Goal: Information Seeking & Learning: Understand process/instructions

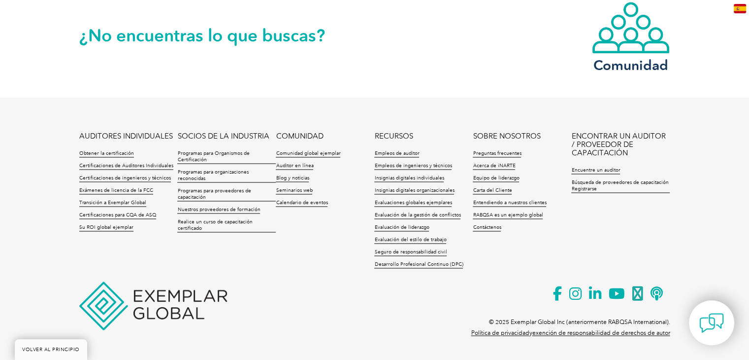
scroll to position [1411, 0]
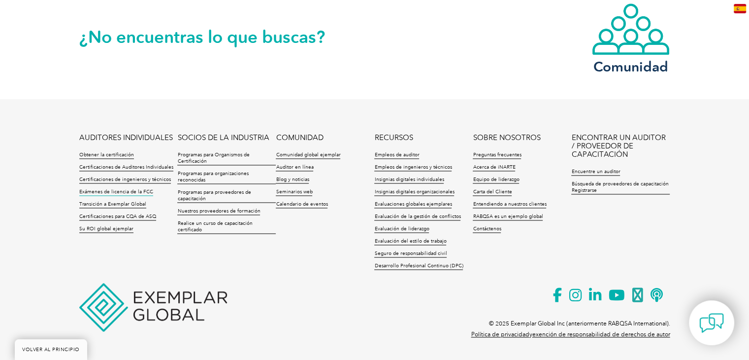
click at [108, 192] on font "Exámenes de licencia de la FCC" at bounding box center [116, 192] width 74 height 6
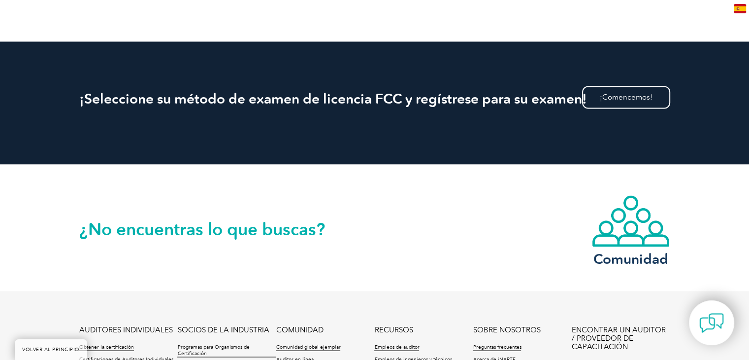
scroll to position [1861, 0]
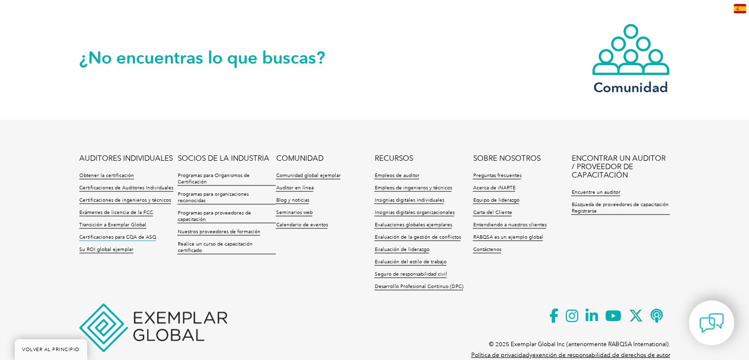
click at [112, 234] on font "Certificaciones para CQA de ASQ" at bounding box center [117, 237] width 77 height 6
click at [207, 172] on font "Programas para Organismos de Certificación" at bounding box center [213, 178] width 72 height 12
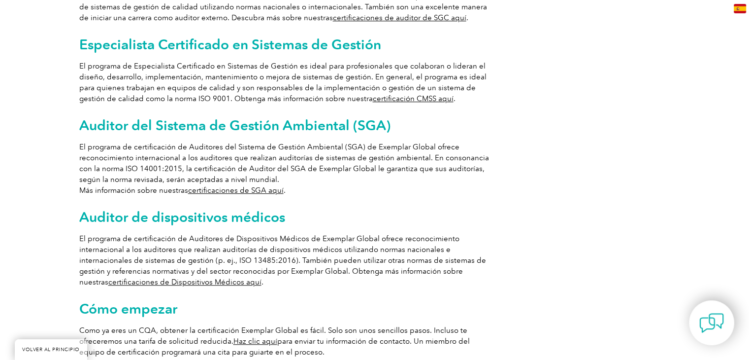
scroll to position [785, 0]
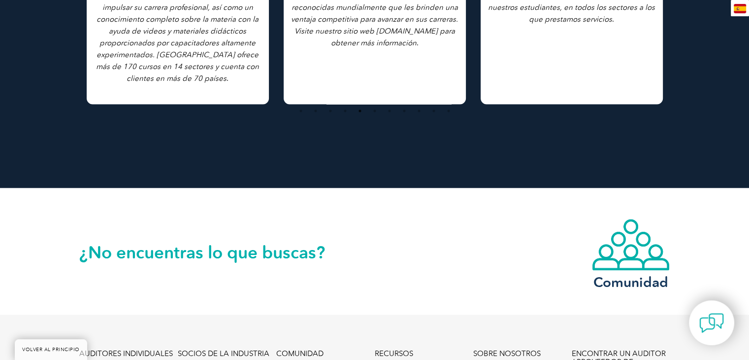
scroll to position [1782, 0]
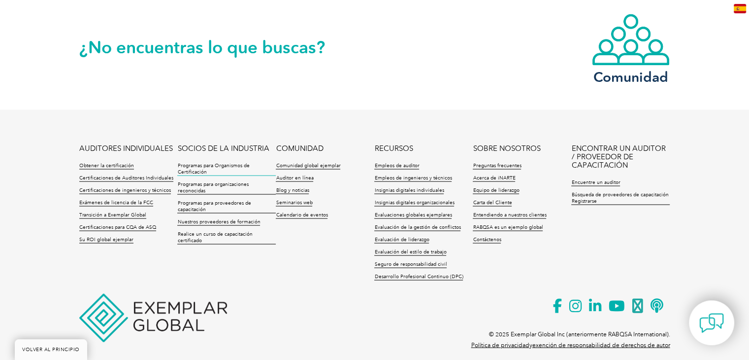
click at [218, 162] on font "Programas para Organismos de Certificación" at bounding box center [213, 168] width 72 height 12
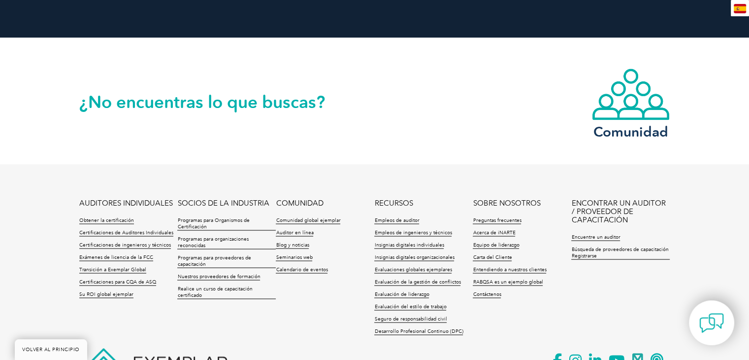
scroll to position [1782, 0]
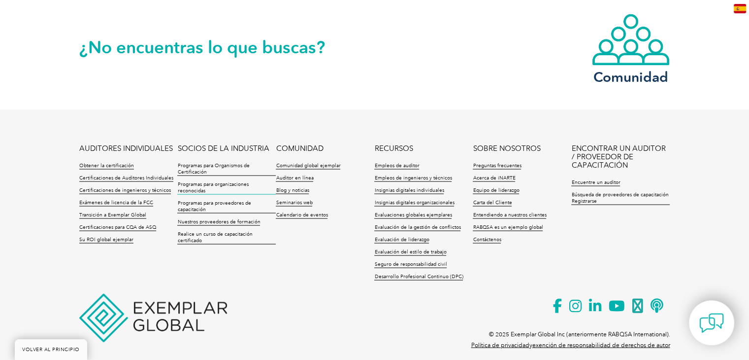
click at [222, 181] on font "Programas para organizaciones reconocidas" at bounding box center [212, 187] width 71 height 12
click at [204, 200] on font "Programas para proveedores de capacitación" at bounding box center [213, 206] width 73 height 12
click at [492, 162] on font "Preguntas frecuentes" at bounding box center [497, 165] width 48 height 6
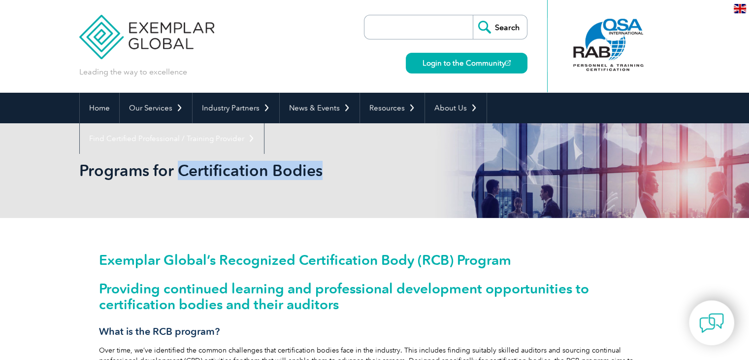
drag, startPoint x: 177, startPoint y: 170, endPoint x: 327, endPoint y: 165, distance: 149.4
click at [327, 165] on h2 "Programs for Certification Bodies" at bounding box center [286, 171] width 414 height 16
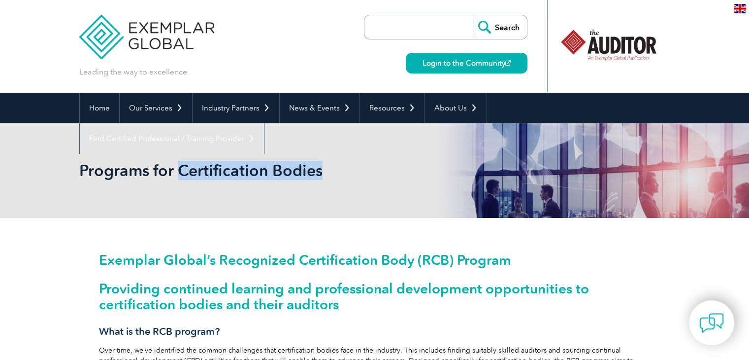
copy h2 "Certification Bodies"
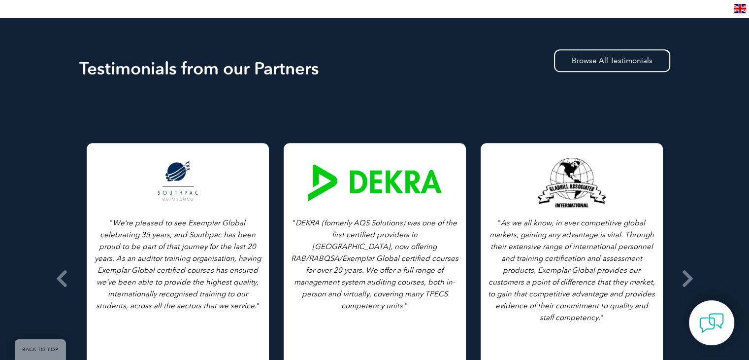
scroll to position [1232, 0]
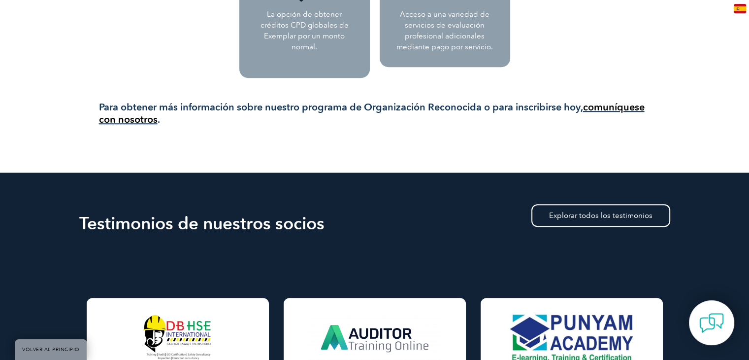
scroll to position [701, 0]
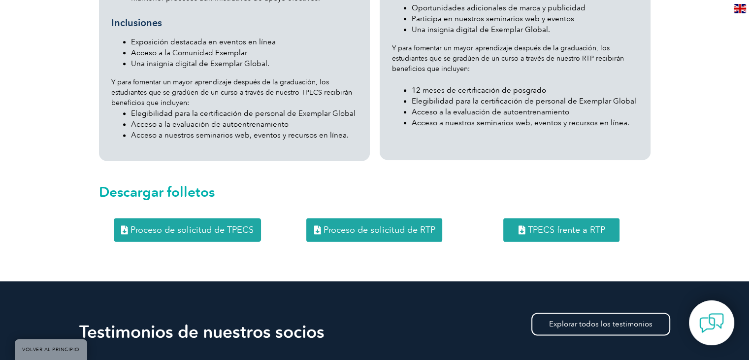
scroll to position [1281, 0]
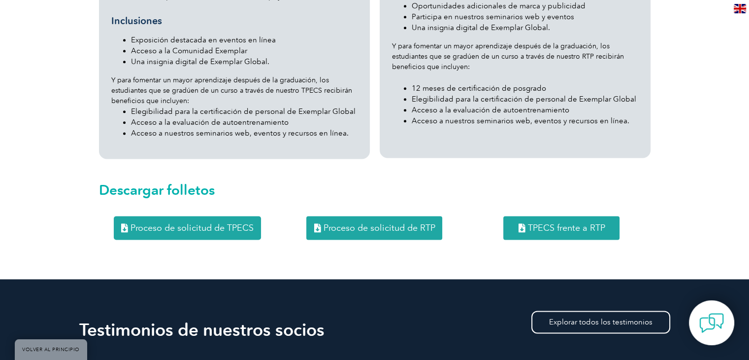
click at [223, 230] on font "Proceso de solicitud de TPECS" at bounding box center [192, 227] width 123 height 11
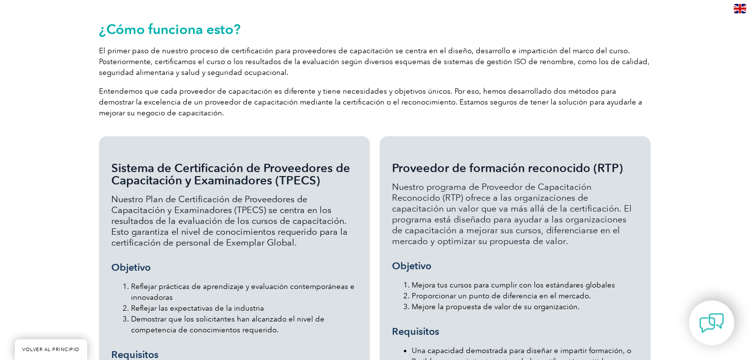
scroll to position [739, 0]
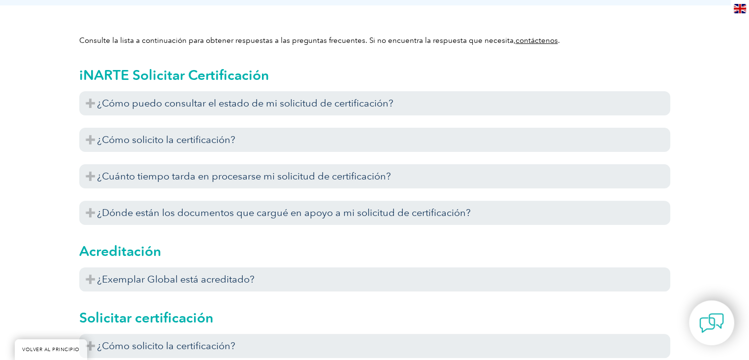
scroll to position [296, 0]
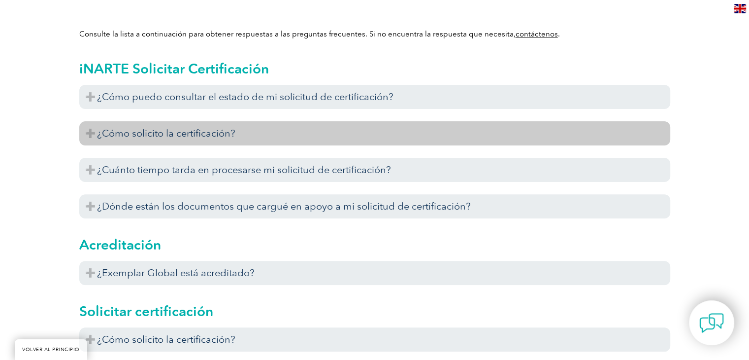
click at [209, 131] on font "¿Cómo solicito la certificación?" at bounding box center [166, 133] width 138 height 12
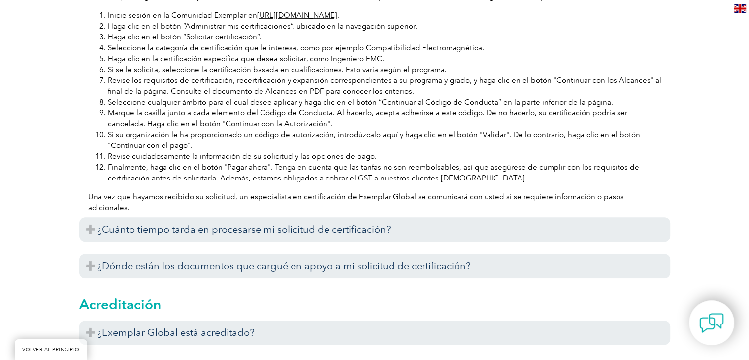
scroll to position [591, 0]
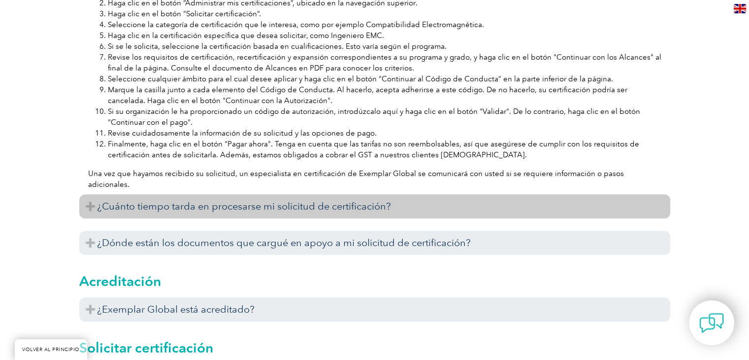
click at [322, 202] on font "¿Cuánto tiempo tarda en procesarse mi solicitud de certificación?" at bounding box center [244, 206] width 294 height 12
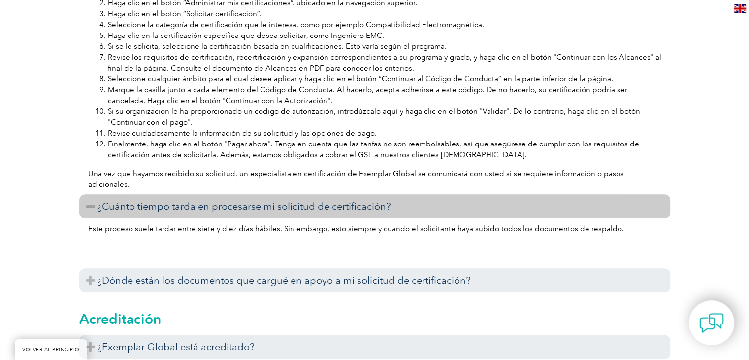
click at [309, 199] on h3 "¿Cuánto tiempo tarda en procesarse mi solicitud de certificación?" at bounding box center [374, 206] width 591 height 24
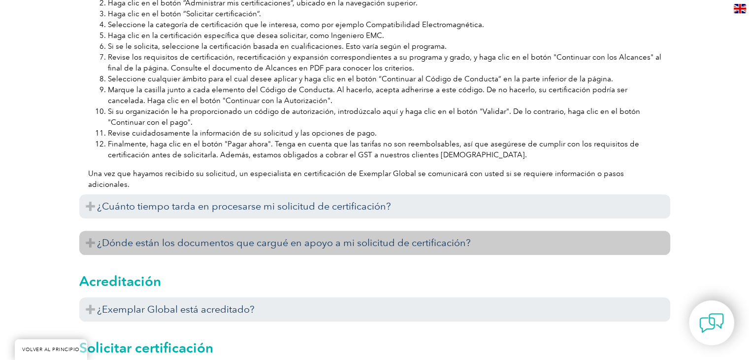
click at [266, 237] on font "¿Dónde están los documentos que cargué en apoyo a mi solicitud de certificación?" at bounding box center [284, 243] width 374 height 12
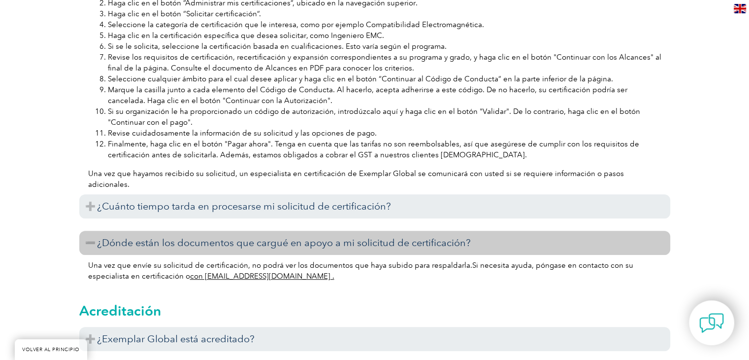
click at [259, 242] on font "¿Dónde están los documentos que cargué en apoyo a mi solicitud de certificación?" at bounding box center [284, 243] width 374 height 12
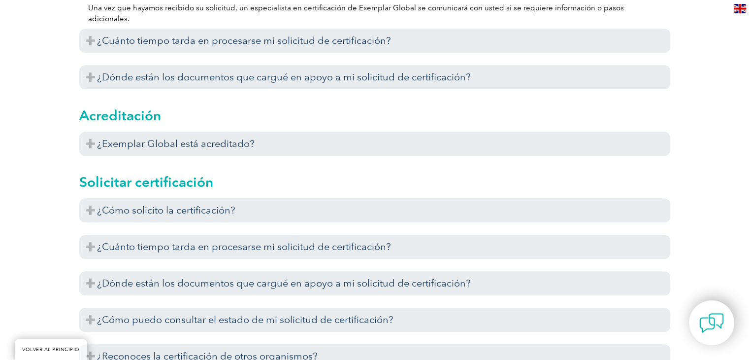
scroll to position [788, 0]
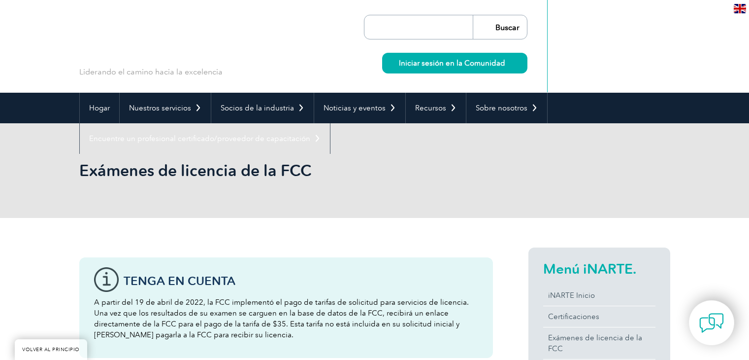
scroll to position [1861, 0]
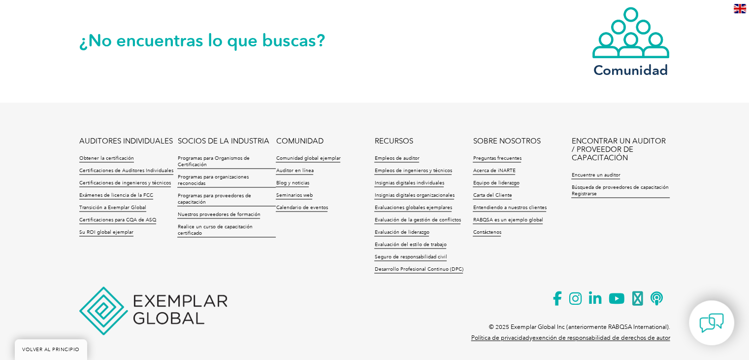
scroll to position [1411, 0]
